Goal: Transaction & Acquisition: Book appointment/travel/reservation

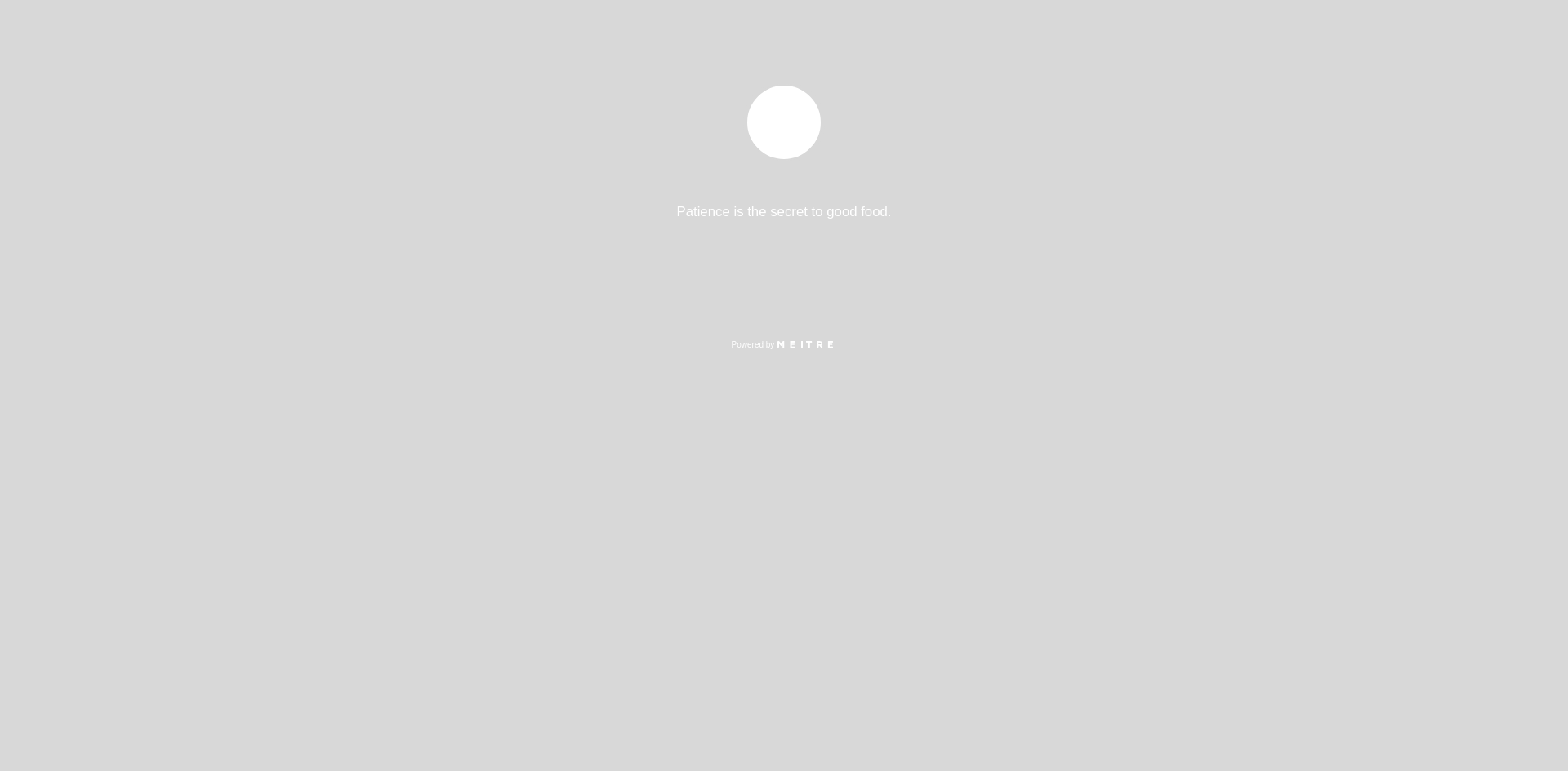
select select "pt"
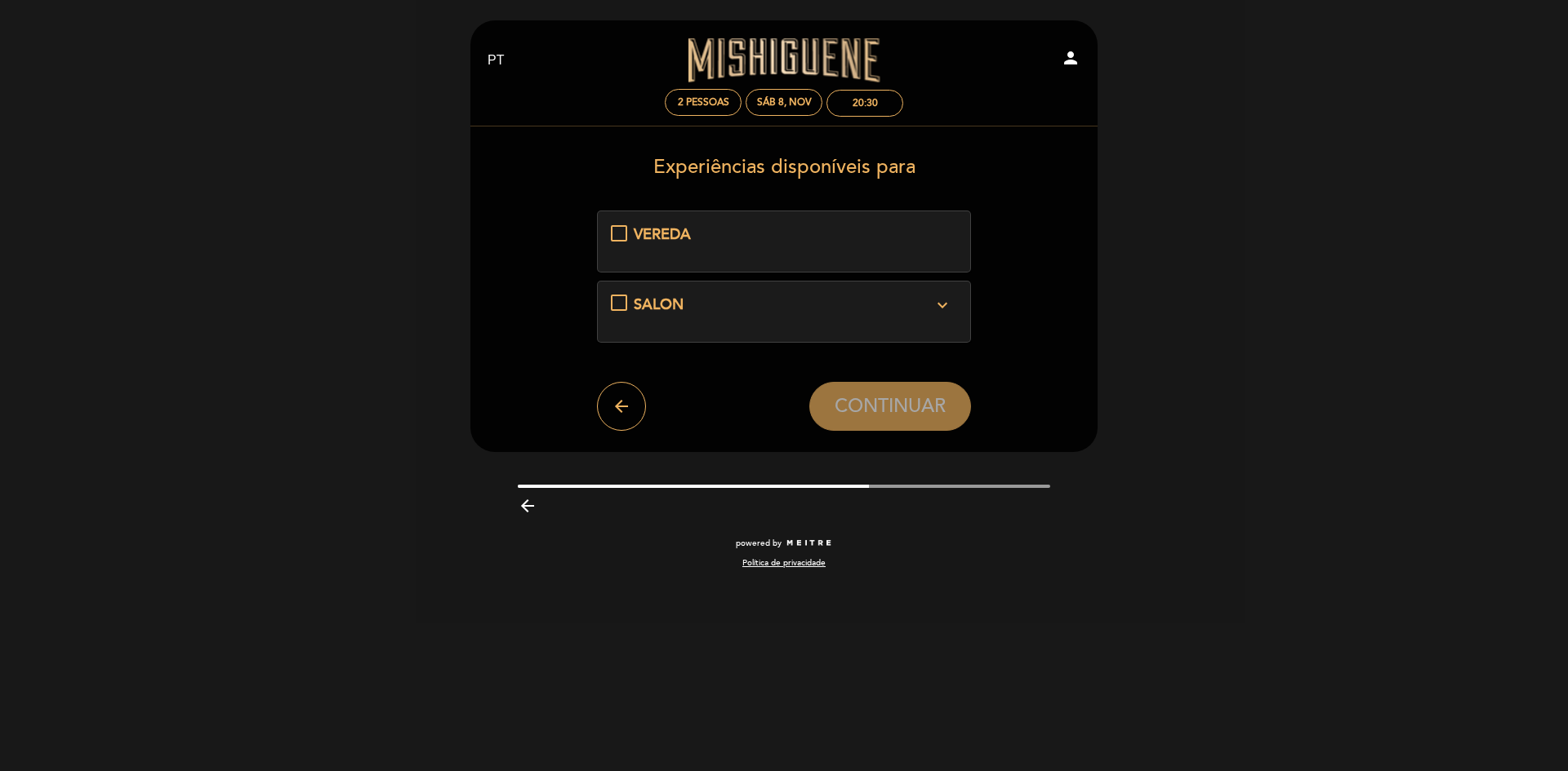
click at [945, 304] on icon "expand_more" at bounding box center [942, 306] width 19 height 19
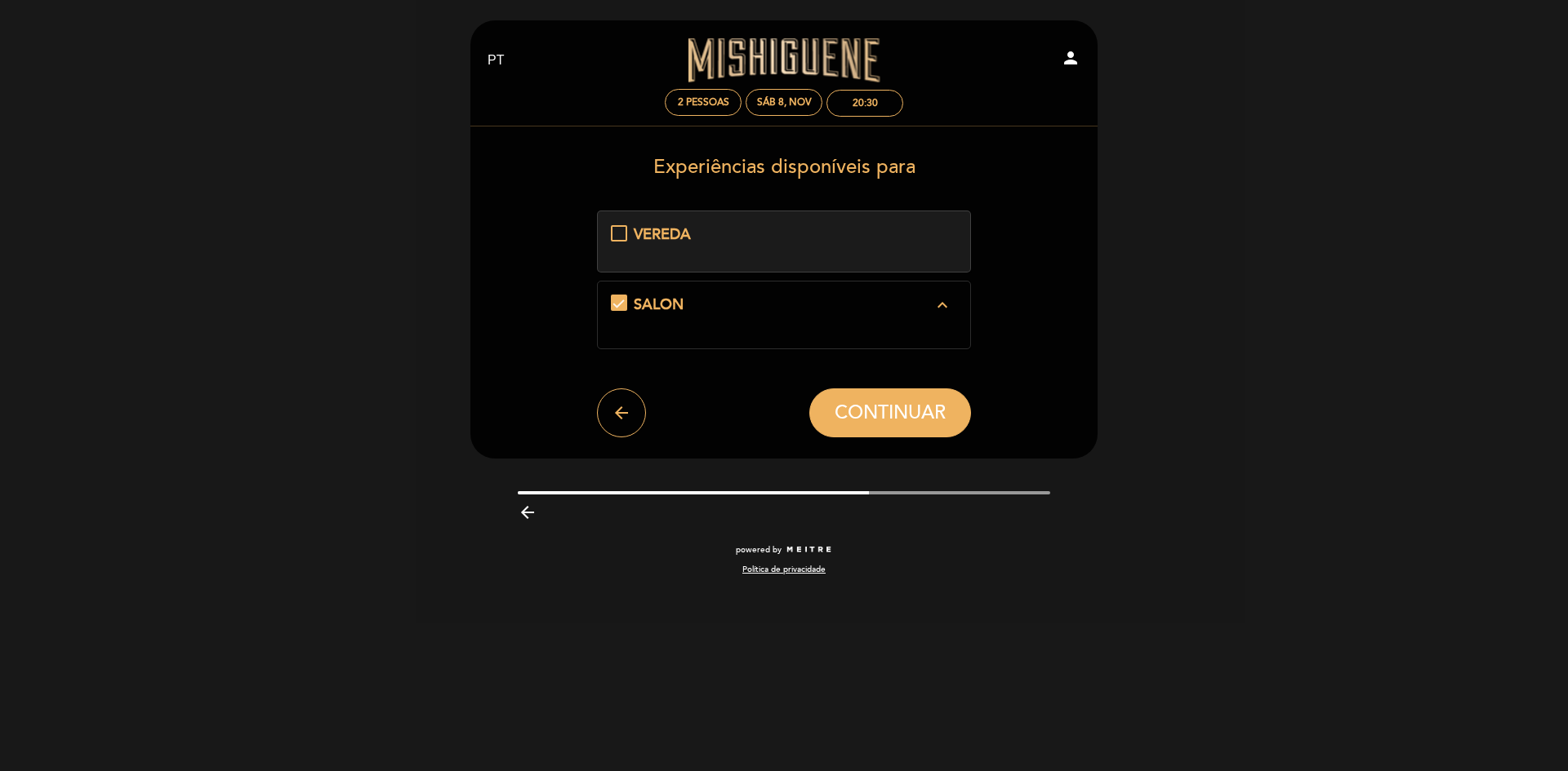
click at [945, 304] on icon "expand_less" at bounding box center [942, 306] width 19 height 19
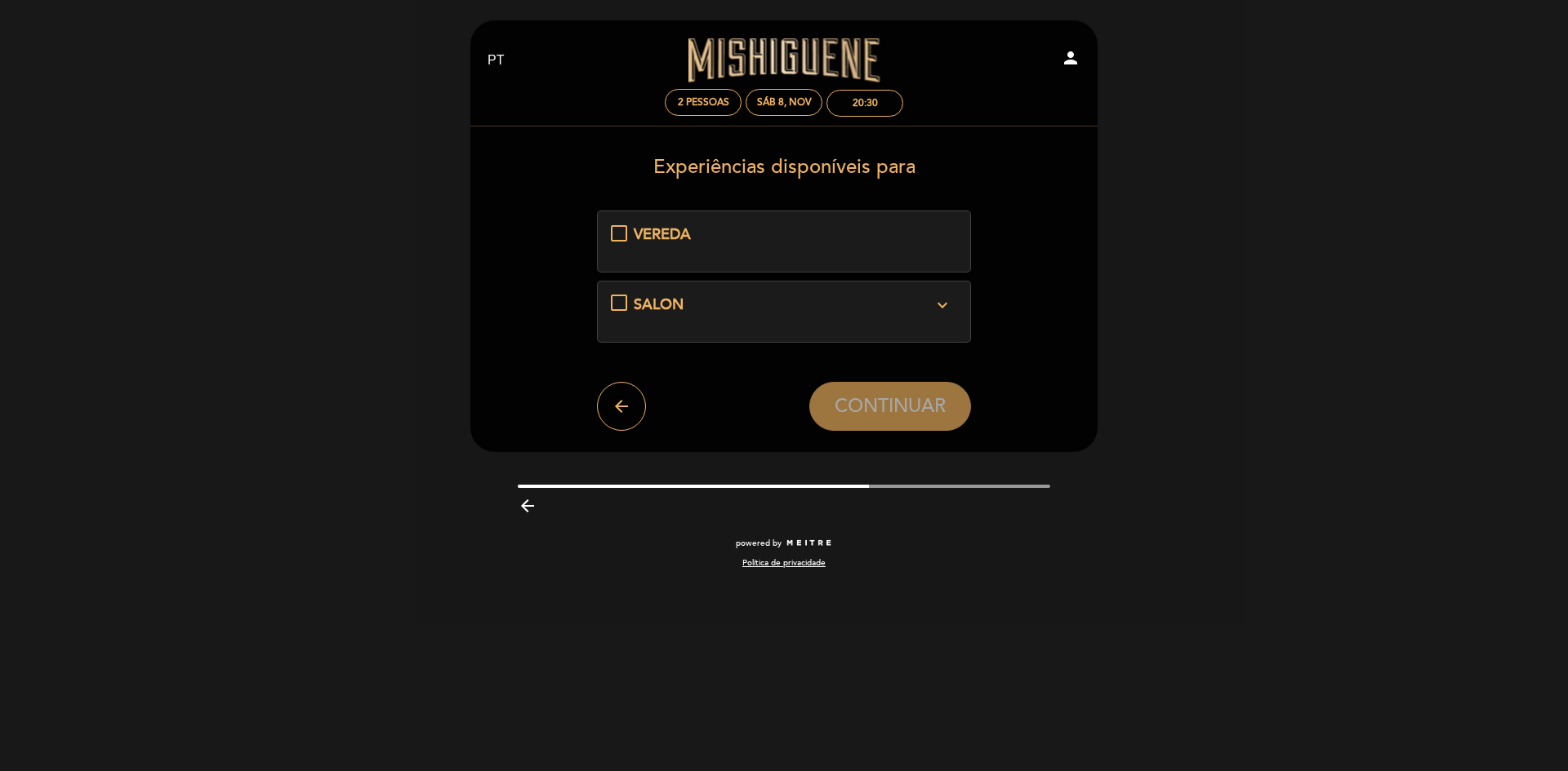
click at [812, 231] on div "VEREDA" at bounding box center [784, 236] width 300 height 21
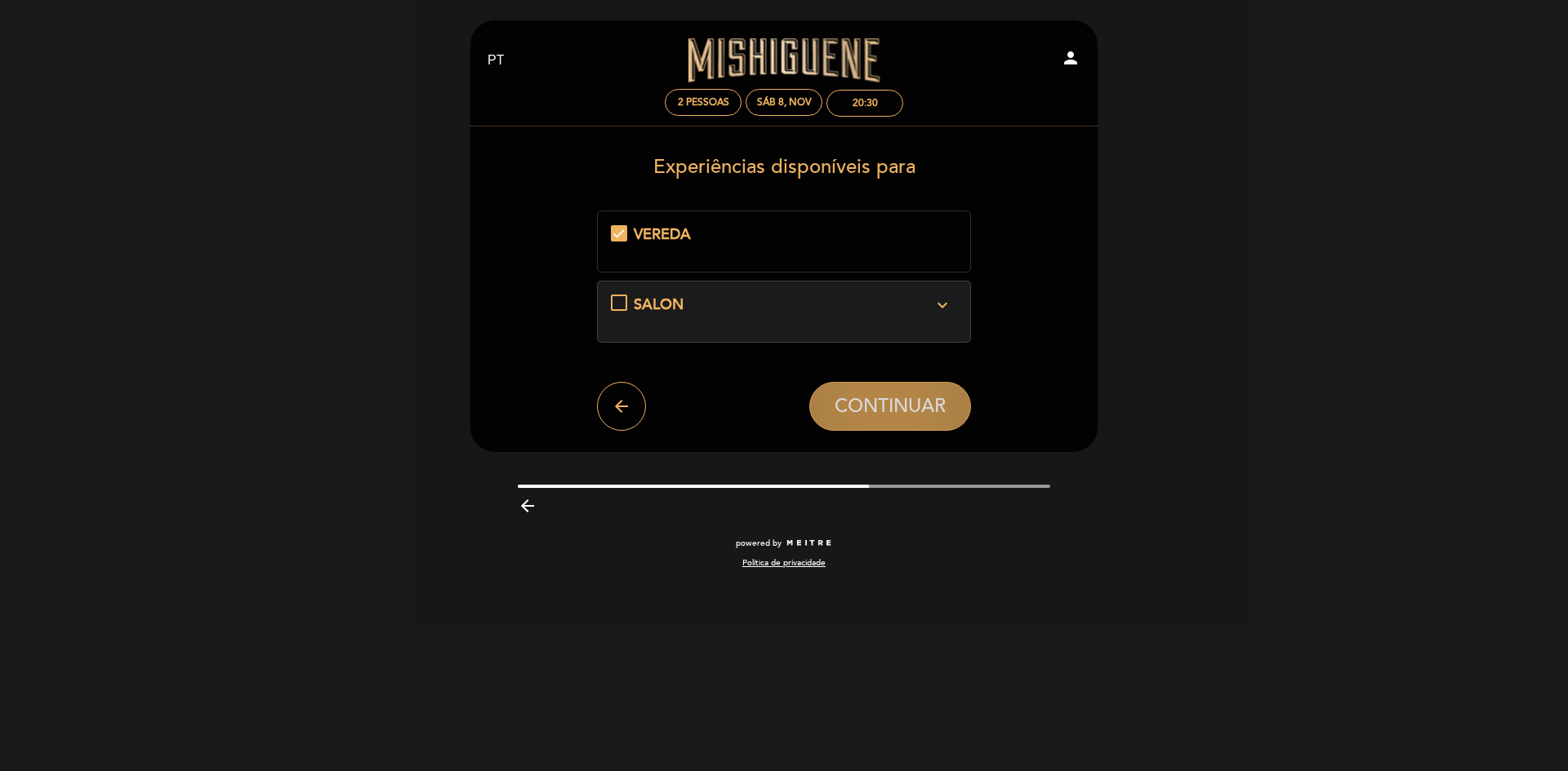
click at [894, 400] on span "CONTINUAR" at bounding box center [890, 406] width 111 height 22
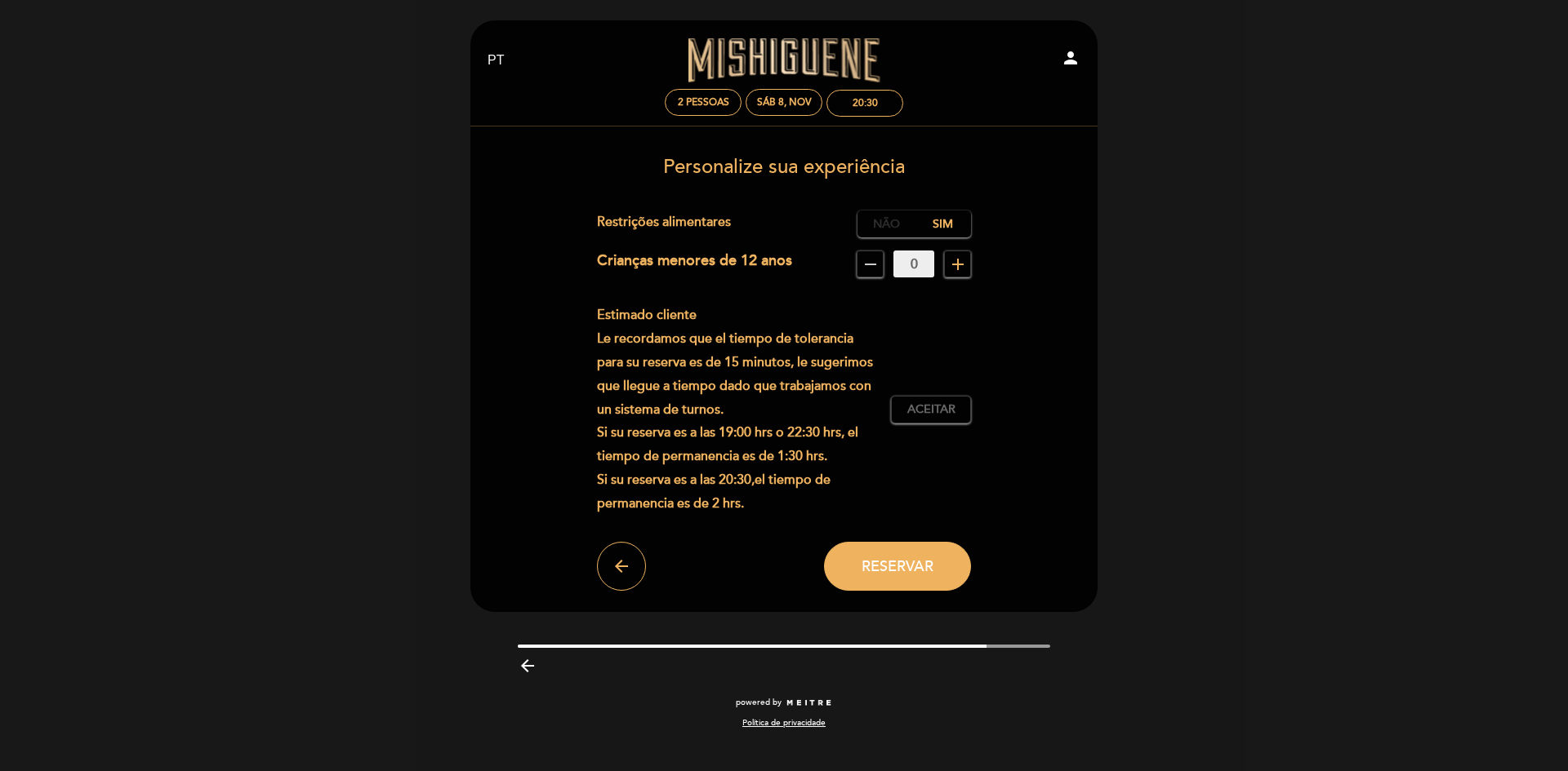
click at [884, 216] on label "Não" at bounding box center [885, 224] width 57 height 27
click at [928, 411] on span "Aceitar" at bounding box center [930, 410] width 48 height 18
click at [901, 569] on span "Reservar" at bounding box center [898, 567] width 72 height 18
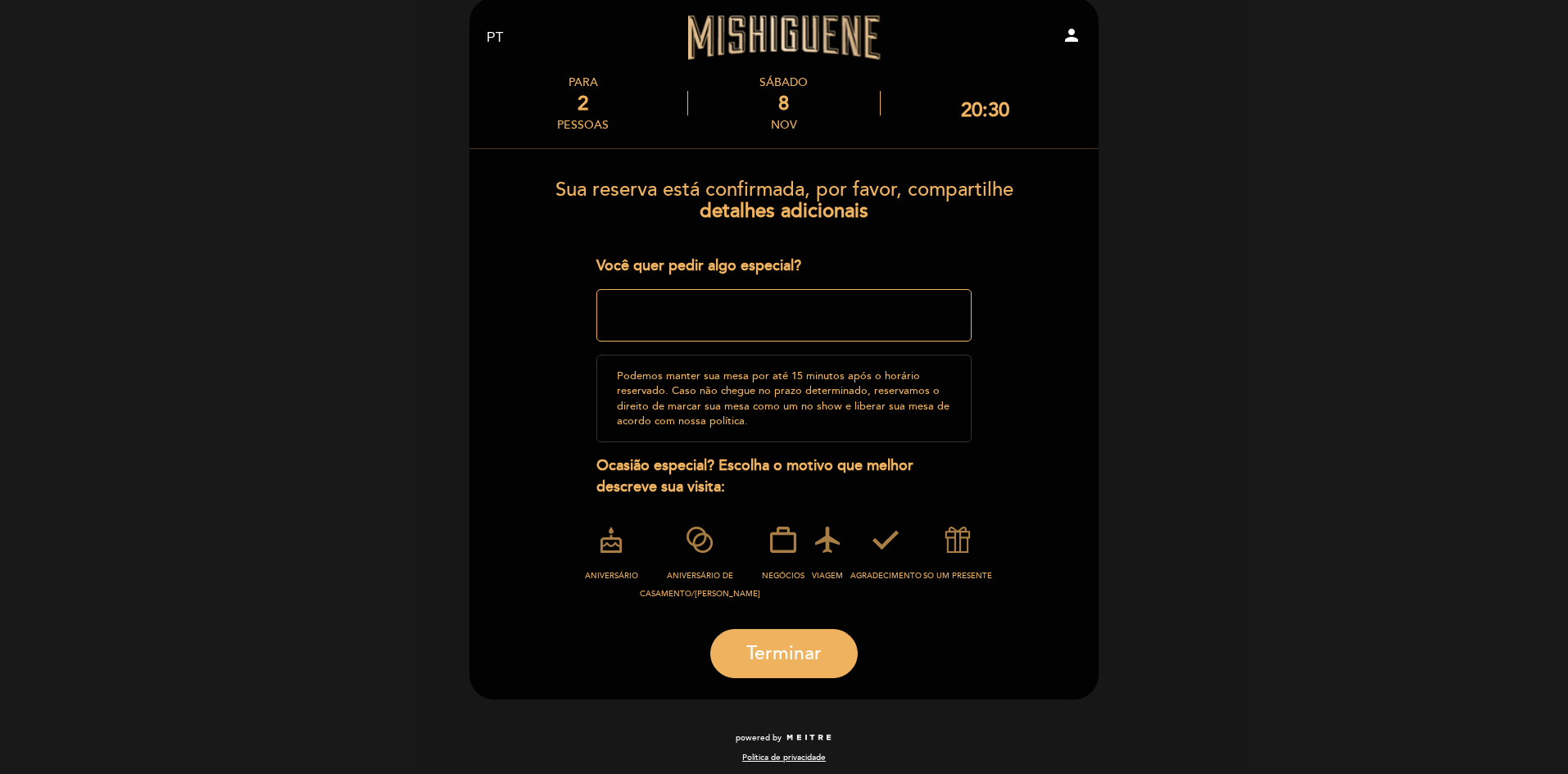
scroll to position [29, 0]
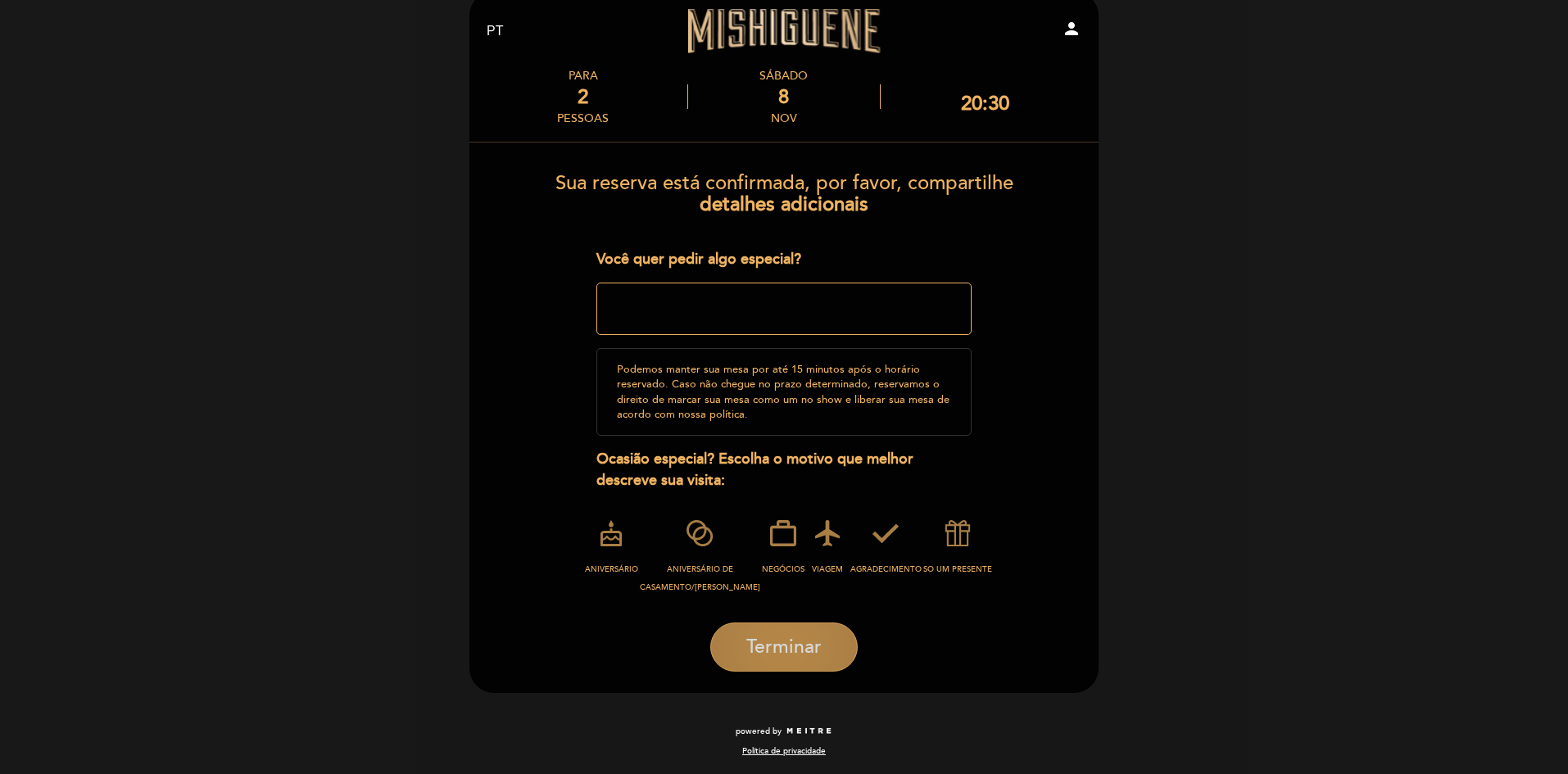
click at [784, 651] on span "Terminar" at bounding box center [784, 647] width 75 height 22
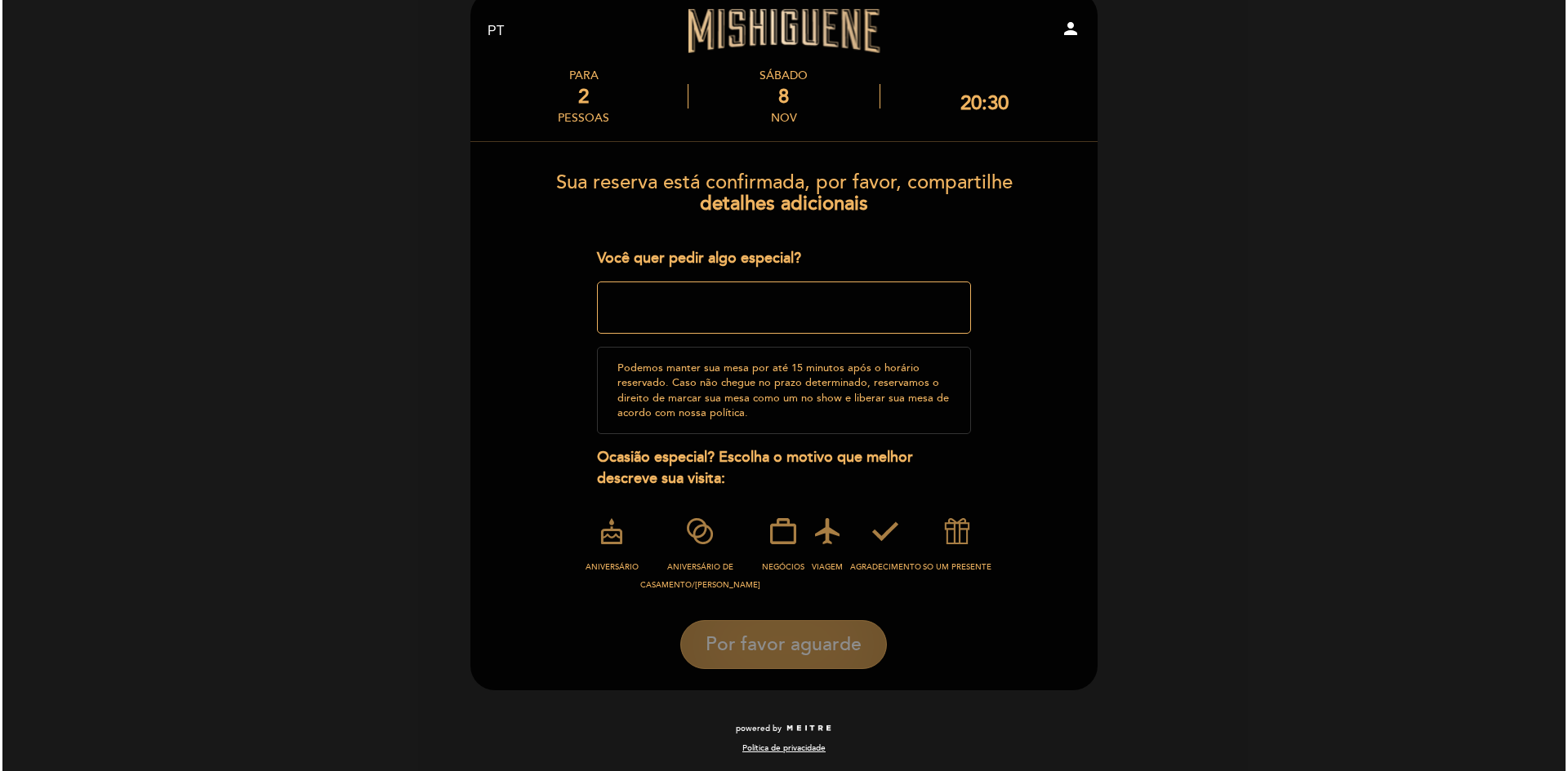
scroll to position [0, 0]
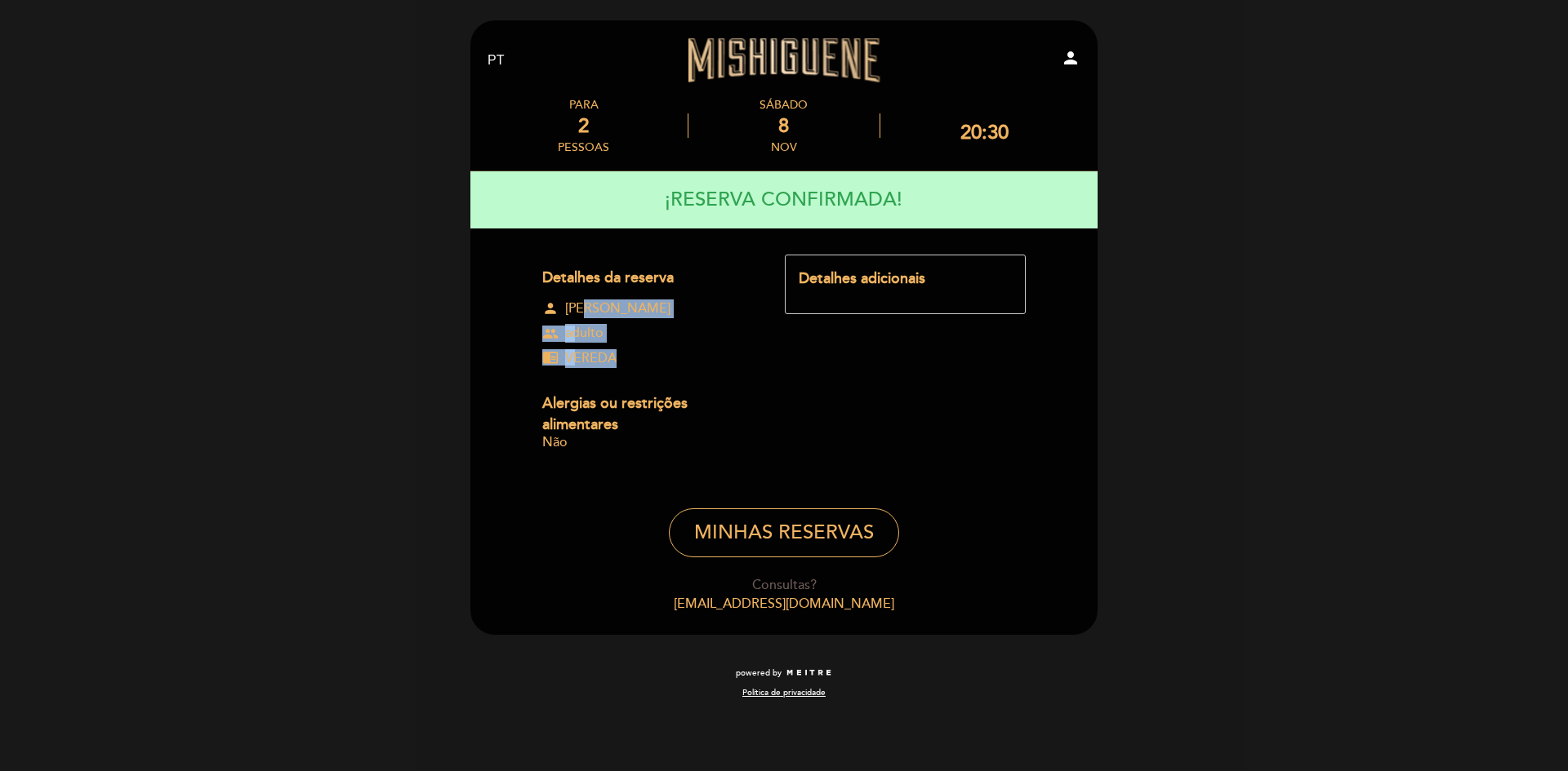
drag, startPoint x: 581, startPoint y: 308, endPoint x: 616, endPoint y: 362, distance: 64.4
click at [616, 362] on div "Detalhes da reserva person [PERSON_NAME] group adulto chrome_reader_mode VEREDA…" at bounding box center [663, 362] width 243 height 215
click at [665, 355] on div "chrome_reader_mode VEREDA" at bounding box center [649, 358] width 213 height 18
click at [777, 530] on button "MINHAS RESERVAS" at bounding box center [784, 532] width 230 height 49
select select "pt"
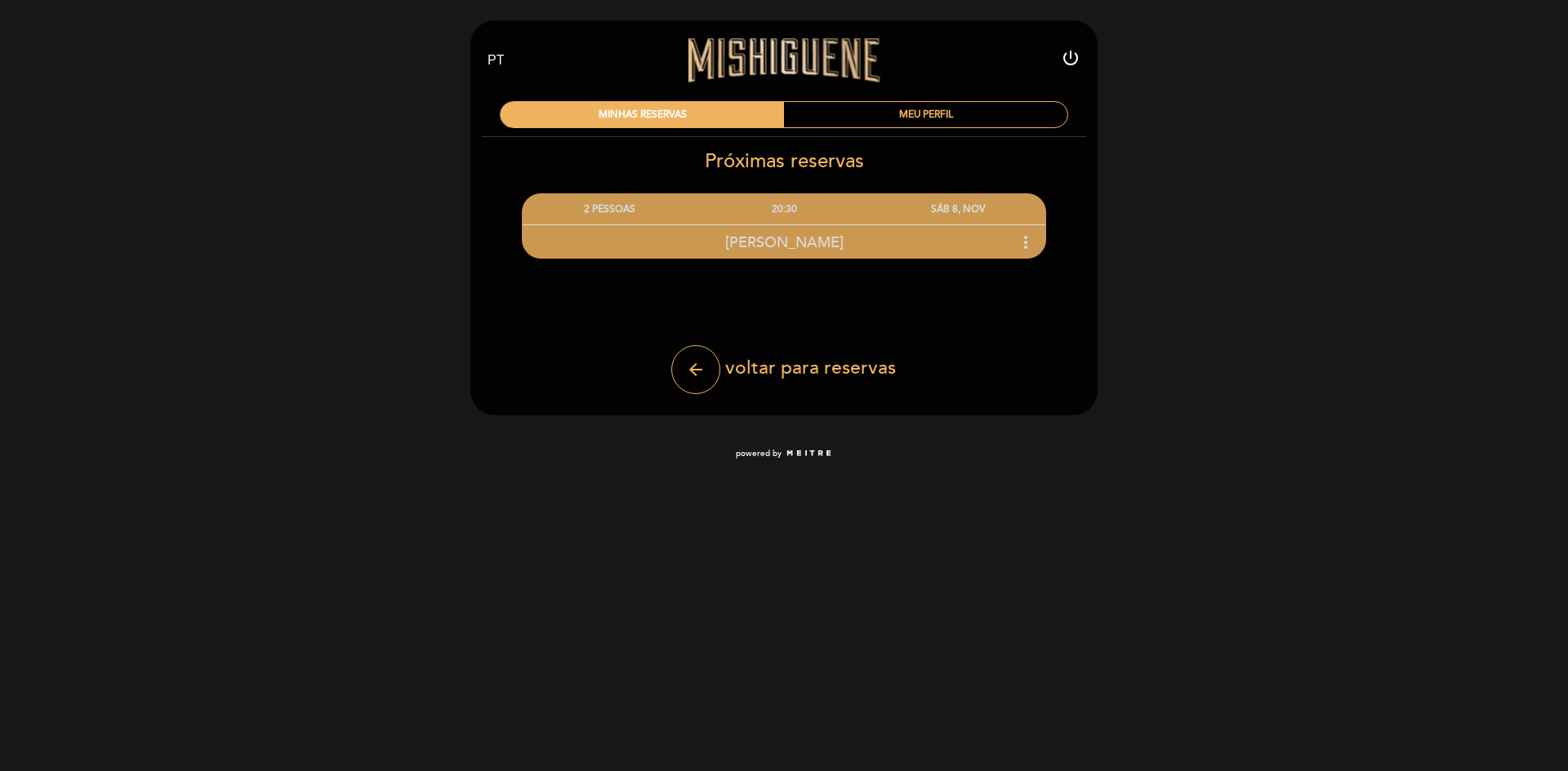
click at [1255, 395] on div "EN ES PT [GEOGRAPHIC_DATA] power_settings_new MINHAS RESERVAS MEU PERFIL Próxim…" at bounding box center [784, 238] width 1568 height 476
